Goal: Find specific page/section: Find specific page/section

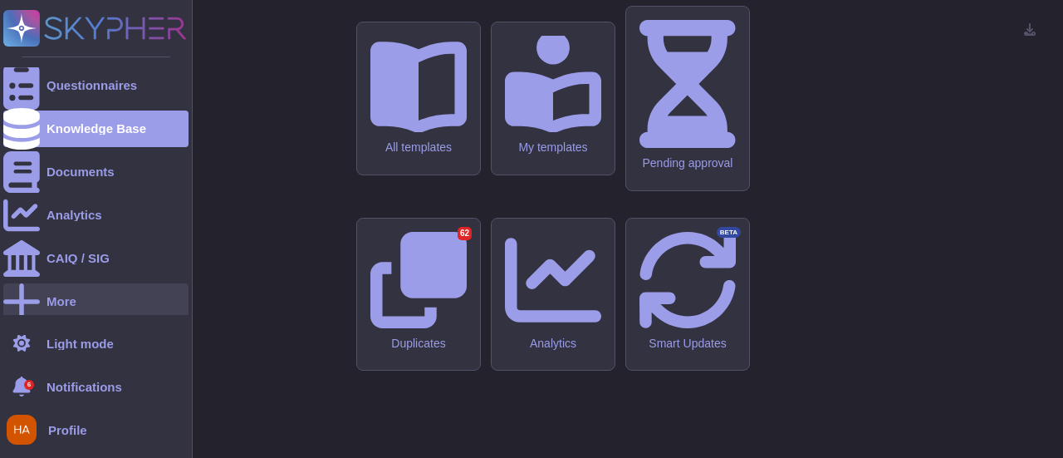
click at [78, 290] on div "More" at bounding box center [95, 301] width 185 height 37
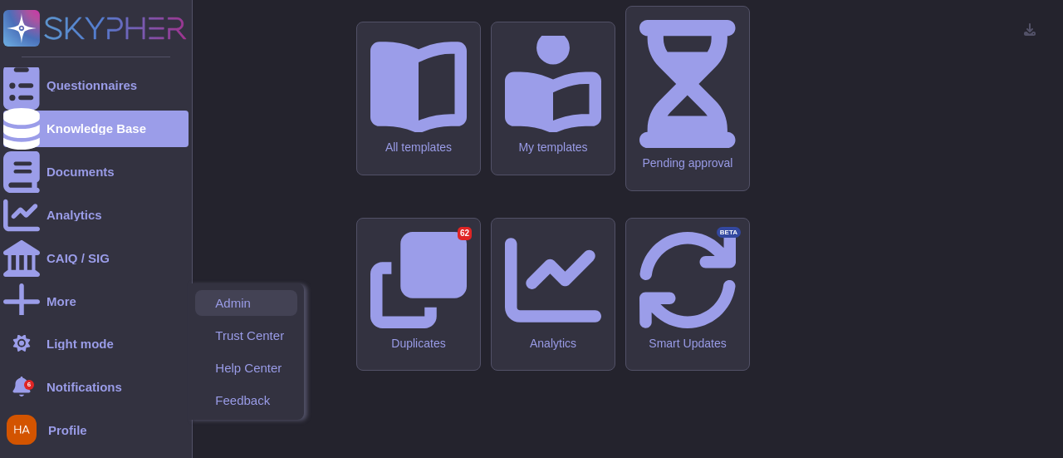
click at [236, 306] on span "Admin" at bounding box center [233, 302] width 36 height 12
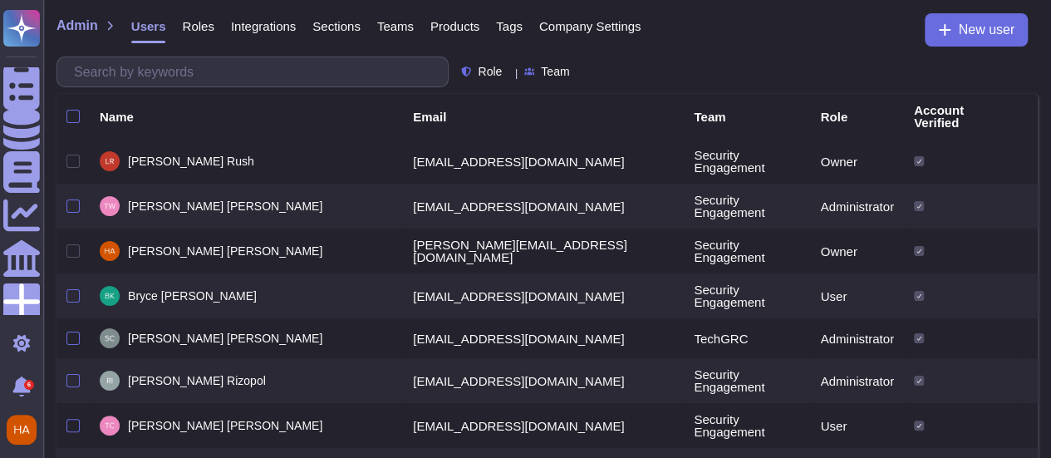
click at [194, 29] on span "Roles" at bounding box center [198, 26] width 32 height 12
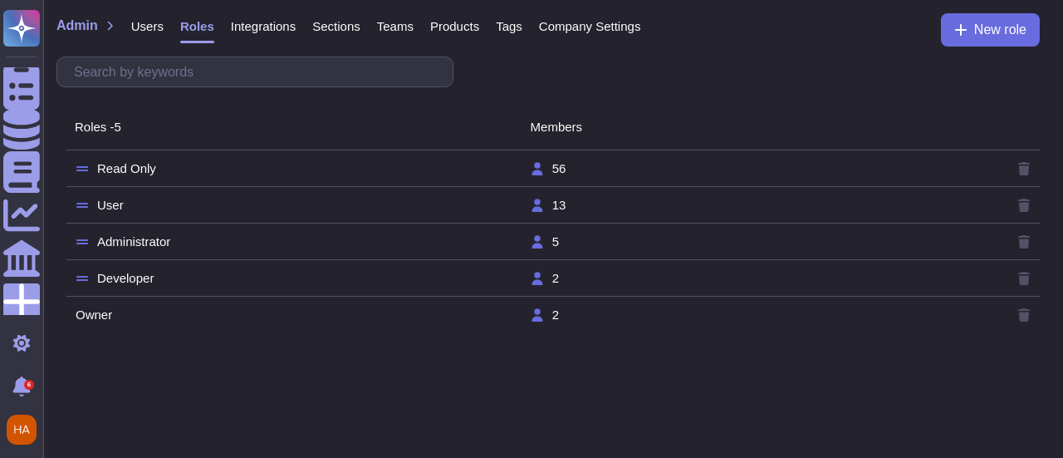
click at [249, 163] on td "Read Only" at bounding box center [302, 168] width 455 height 15
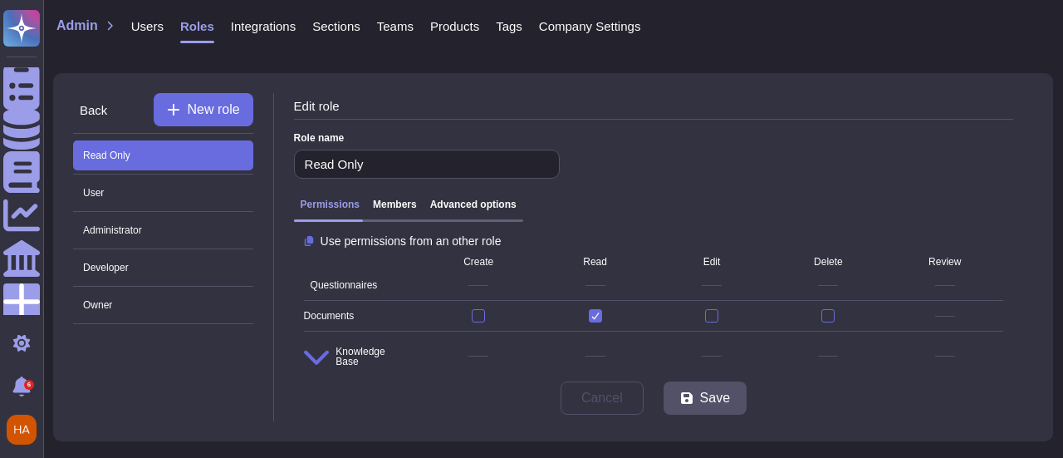
click at [475, 210] on h3 "Advanced options" at bounding box center [473, 204] width 86 height 12
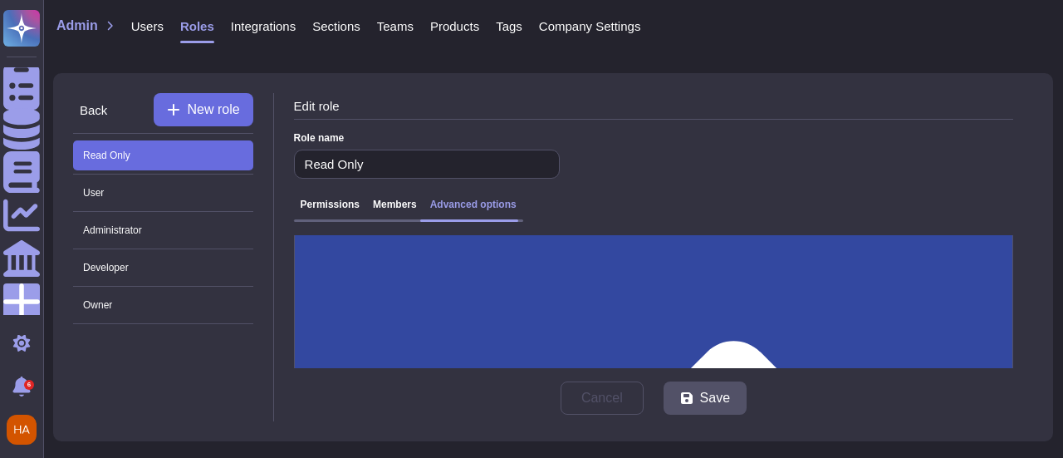
scroll to position [605, 0]
